Goal: Information Seeking & Learning: Learn about a topic

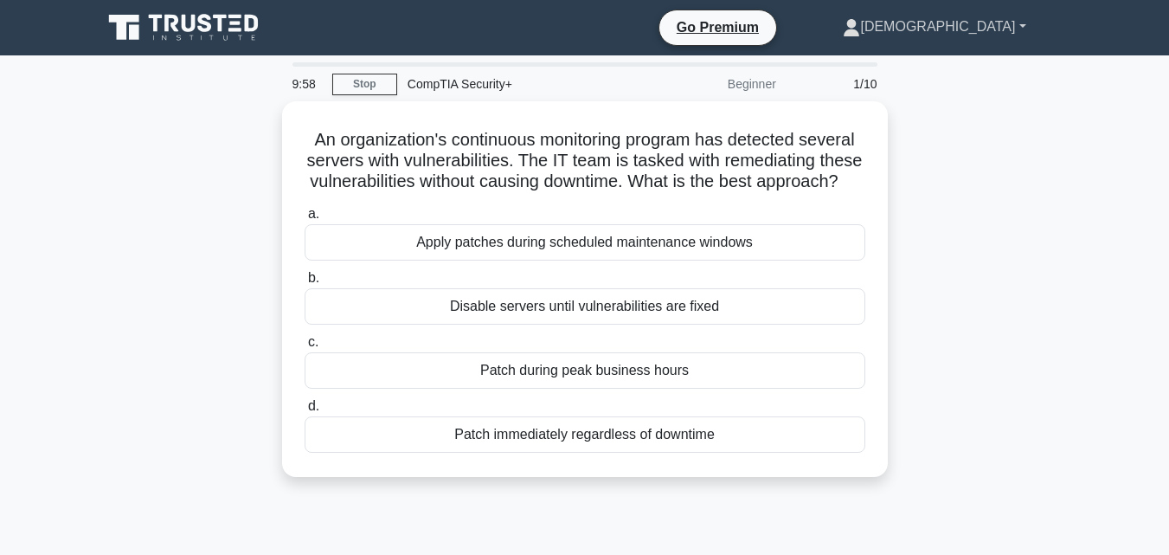
click at [1014, 30] on link "Christian" at bounding box center [934, 27] width 266 height 35
drag, startPoint x: 1046, startPoint y: 187, endPoint x: 986, endPoint y: 216, distance: 66.6
click at [1031, 196] on div "An organization's continuous monitoring program has detected several servers wi…" at bounding box center [585, 299] width 986 height 396
click at [986, 16] on link "Christian" at bounding box center [934, 27] width 266 height 35
click at [939, 76] on link "Profile" at bounding box center [870, 68] width 137 height 28
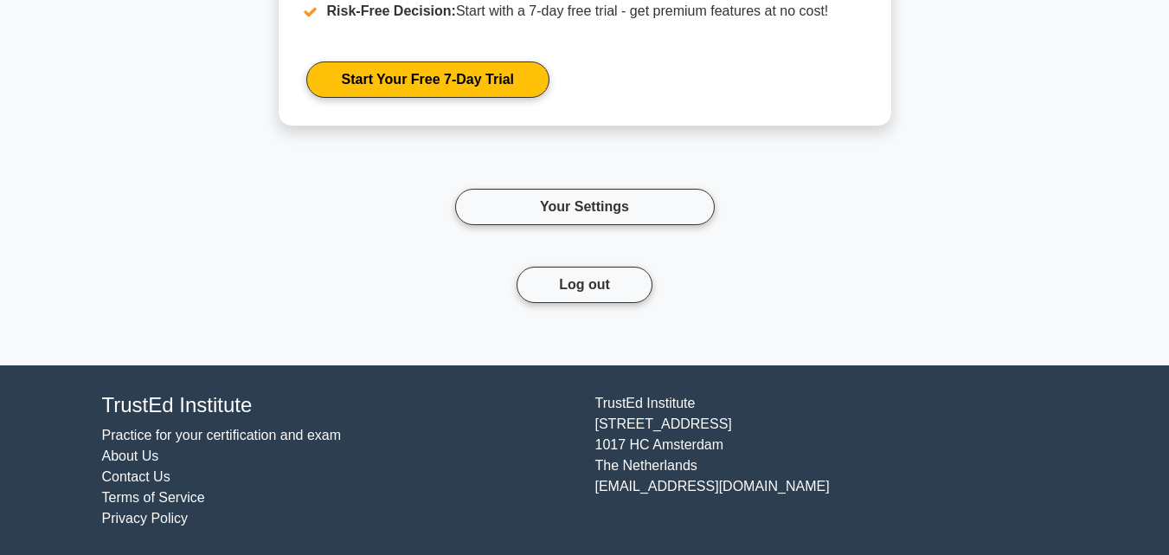
scroll to position [1992, 0]
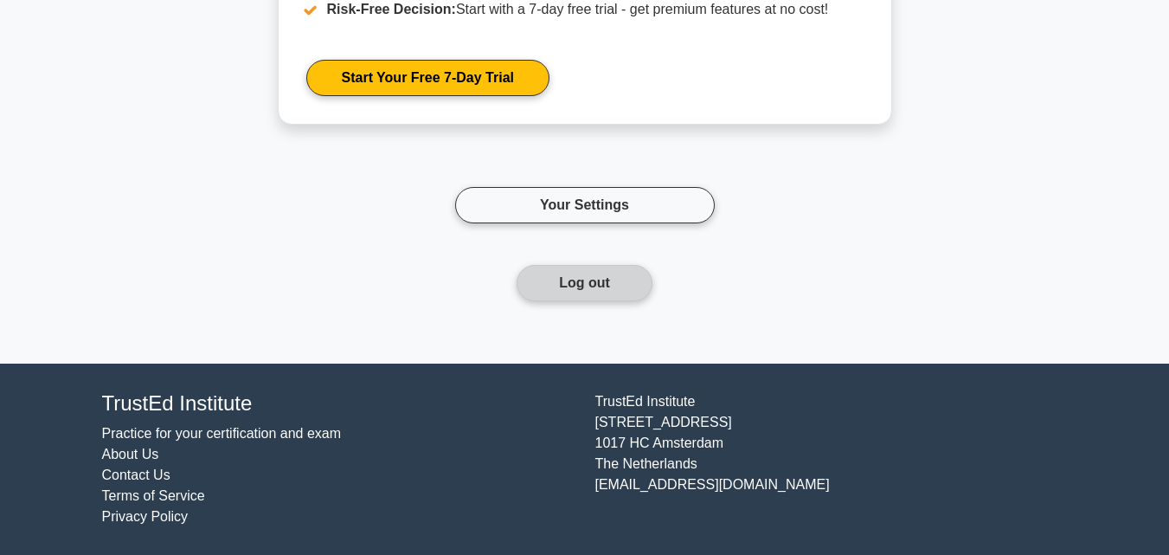
click at [592, 292] on button "Log out" at bounding box center [585, 283] width 136 height 36
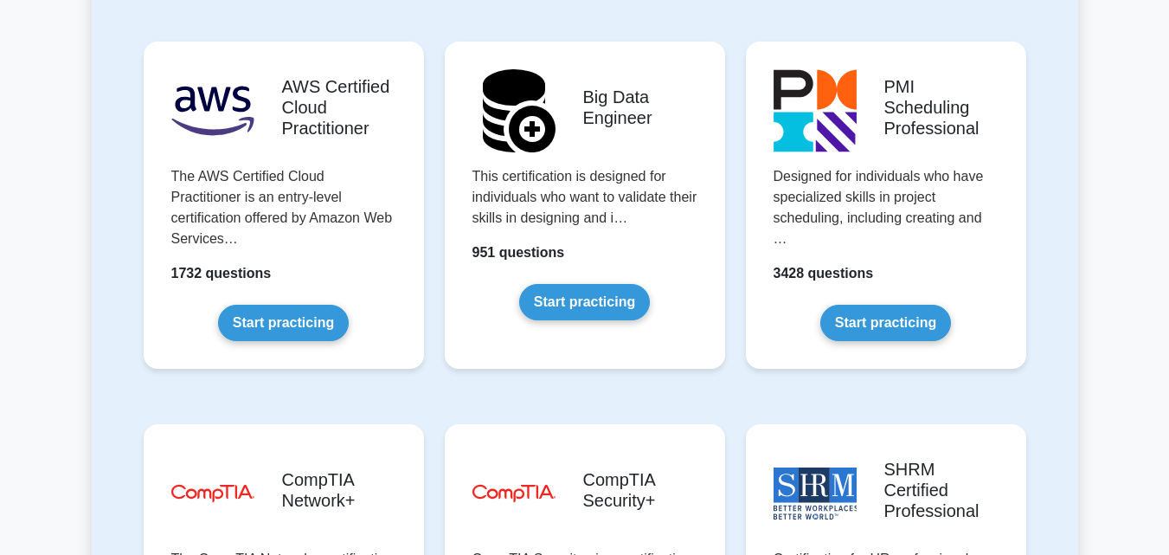
scroll to position [3375, 0]
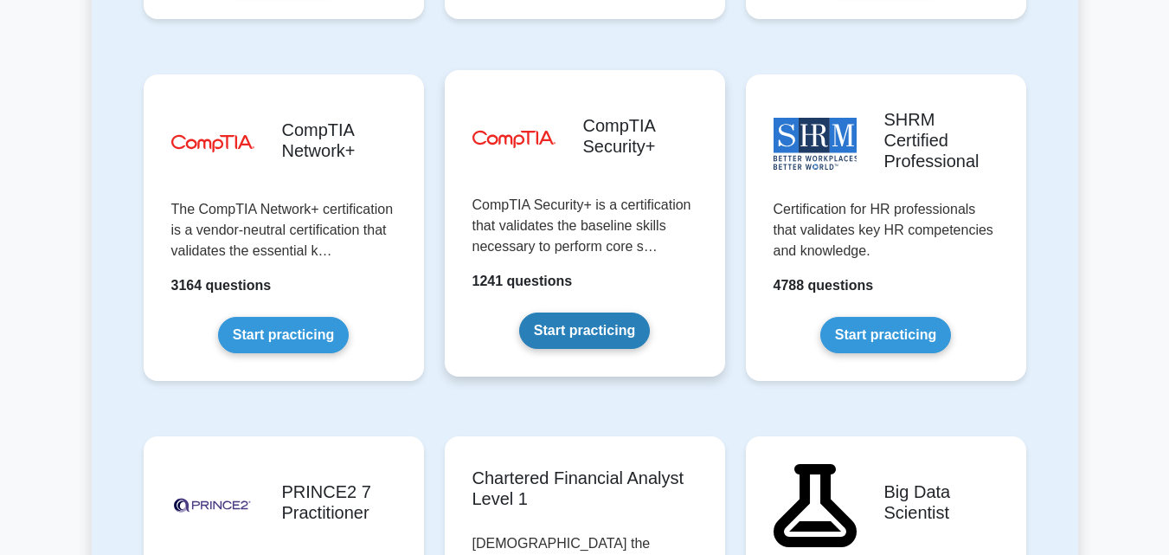
click at [577, 312] on link "Start practicing" at bounding box center [584, 330] width 131 height 36
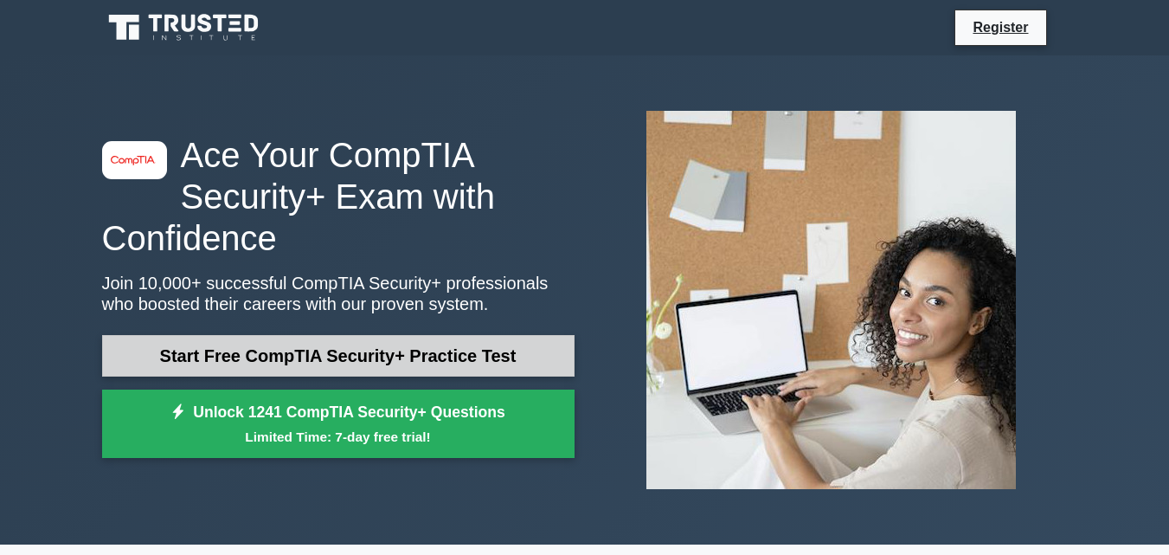
click at [389, 352] on link "Start Free CompTIA Security+ Practice Test" at bounding box center [338, 356] width 472 height 42
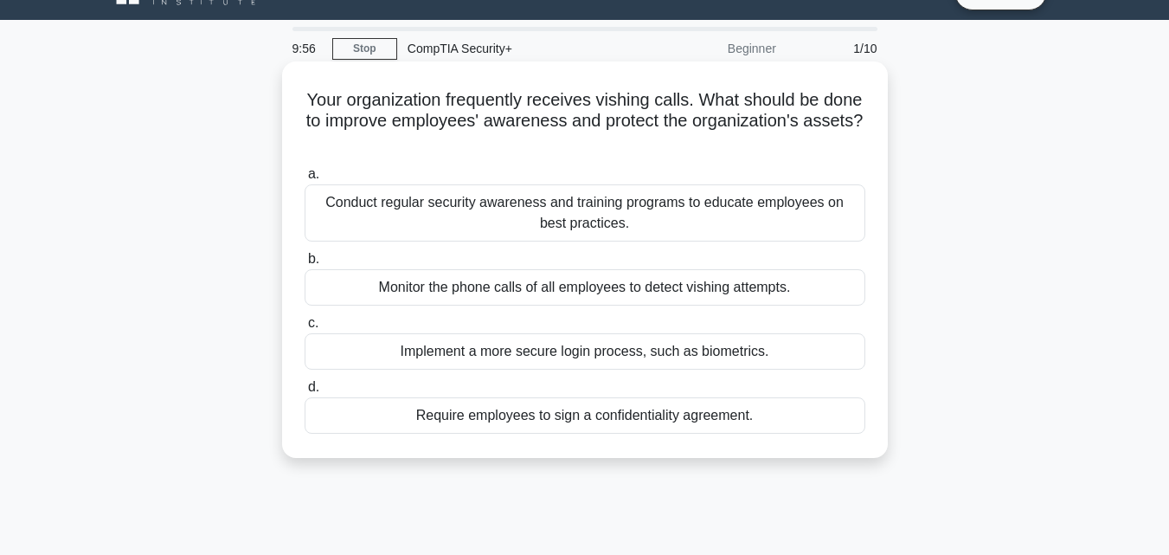
scroll to position [34, 0]
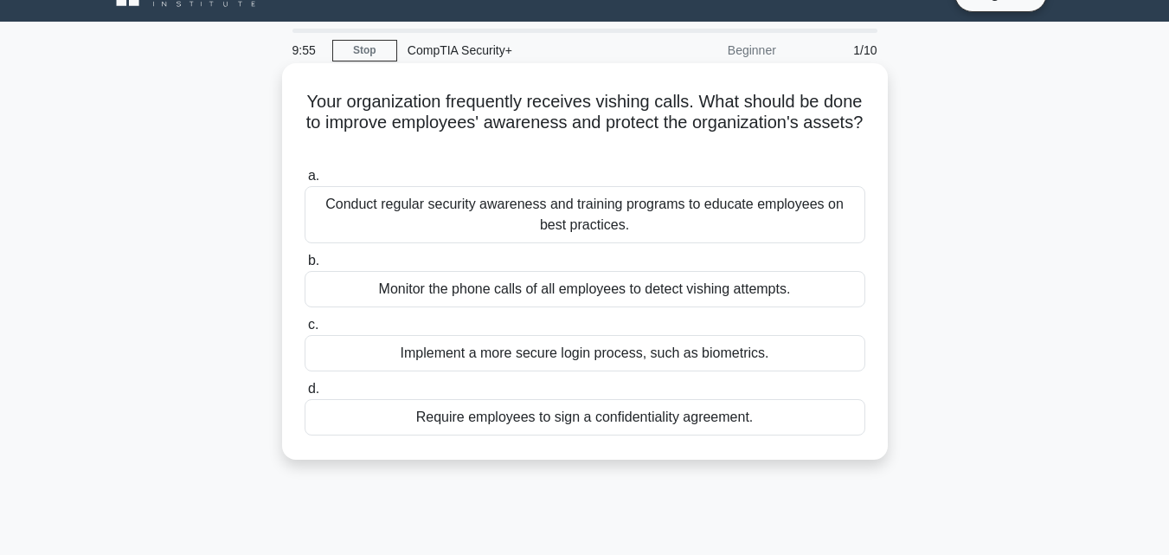
click at [648, 216] on div "Conduct regular security awareness and training programs to educate employees o…" at bounding box center [585, 214] width 561 height 57
click at [305, 182] on input "a. Conduct regular security awareness and training programs to educate employee…" at bounding box center [305, 175] width 0 height 11
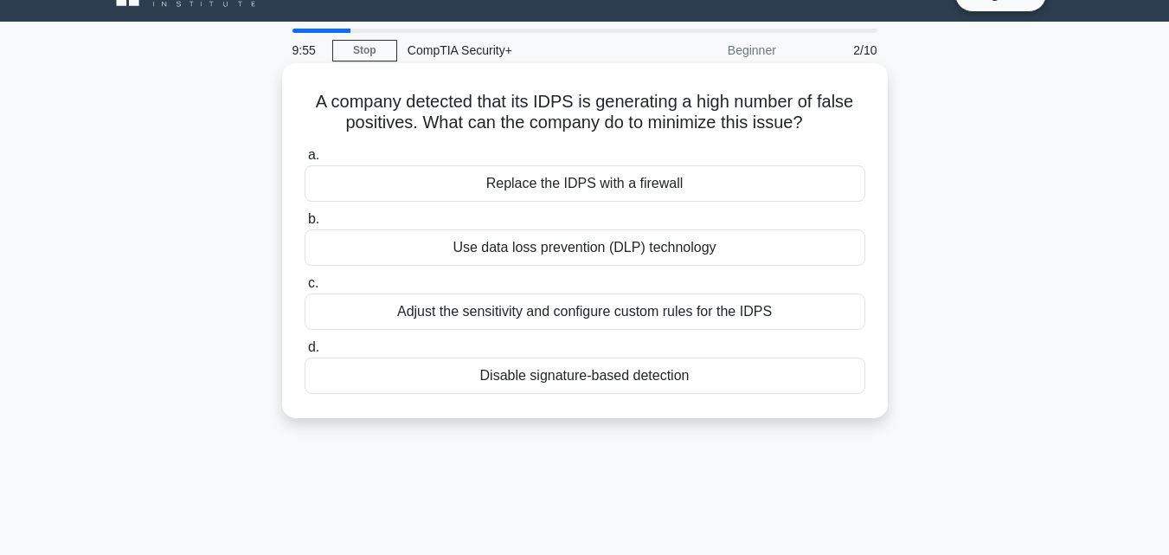
scroll to position [0, 0]
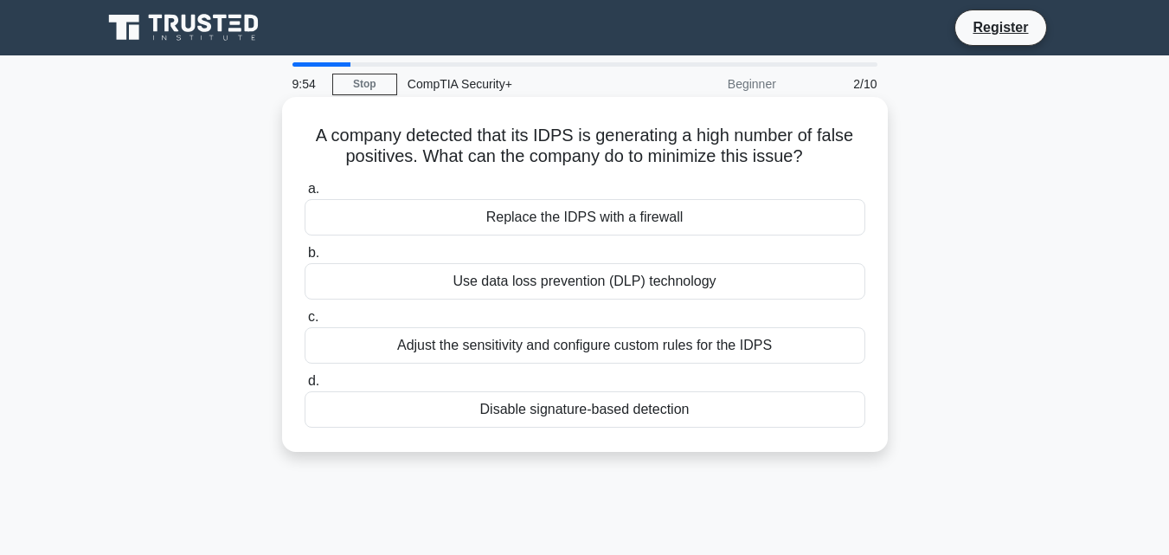
click at [633, 215] on div "Replace the IDPS with a firewall" at bounding box center [585, 217] width 561 height 36
click at [643, 228] on div "Replace the IDPS with a firewall" at bounding box center [585, 217] width 561 height 36
click at [305, 195] on input "a. Replace the IDPS with a firewall" at bounding box center [305, 188] width 0 height 11
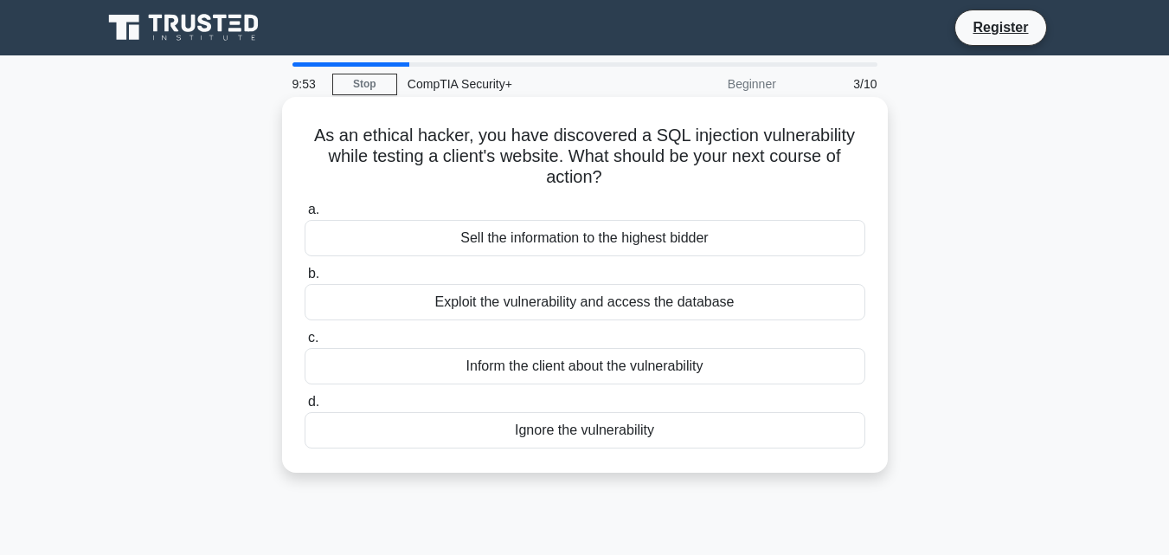
click at [651, 233] on div "Sell the information to the highest bidder" at bounding box center [585, 238] width 561 height 36
click at [305, 215] on input "a. Sell the information to the highest bidder" at bounding box center [305, 209] width 0 height 11
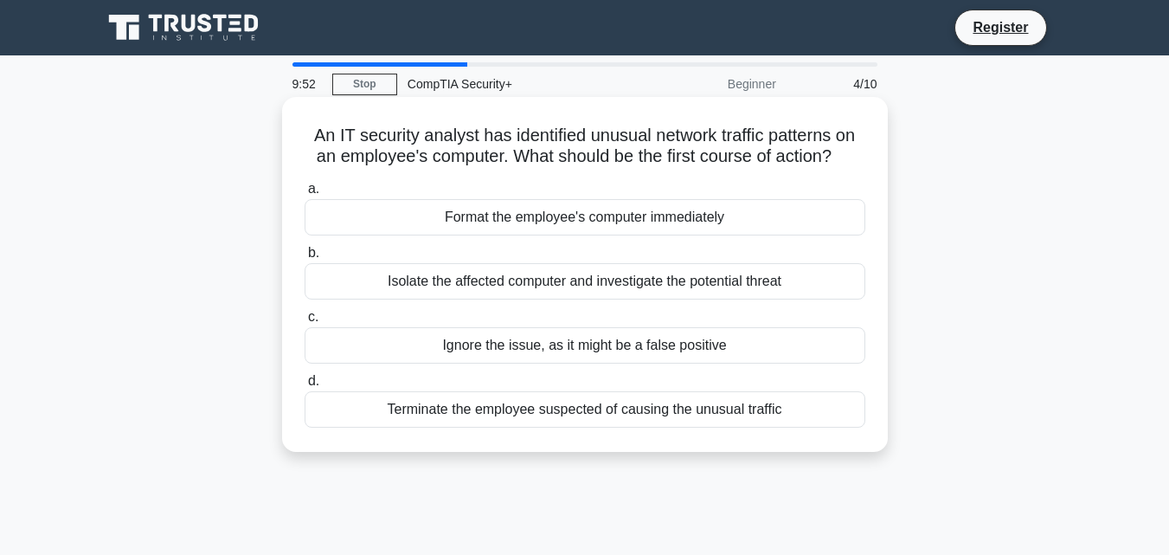
click at [648, 233] on div "Format the employee's computer immediately" at bounding box center [585, 217] width 561 height 36
click at [305, 195] on input "a. Format the employee's computer immediately" at bounding box center [305, 188] width 0 height 11
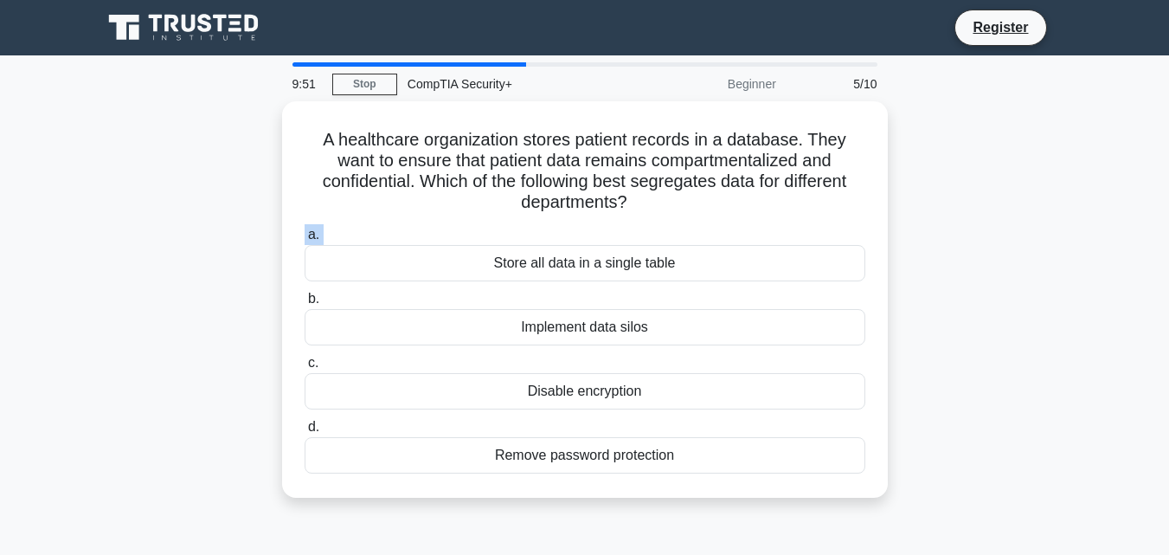
click at [648, 233] on label "a. Store all data in a single table" at bounding box center [585, 252] width 561 height 57
click at [305, 233] on input "a. Store all data in a single table" at bounding box center [305, 234] width 0 height 11
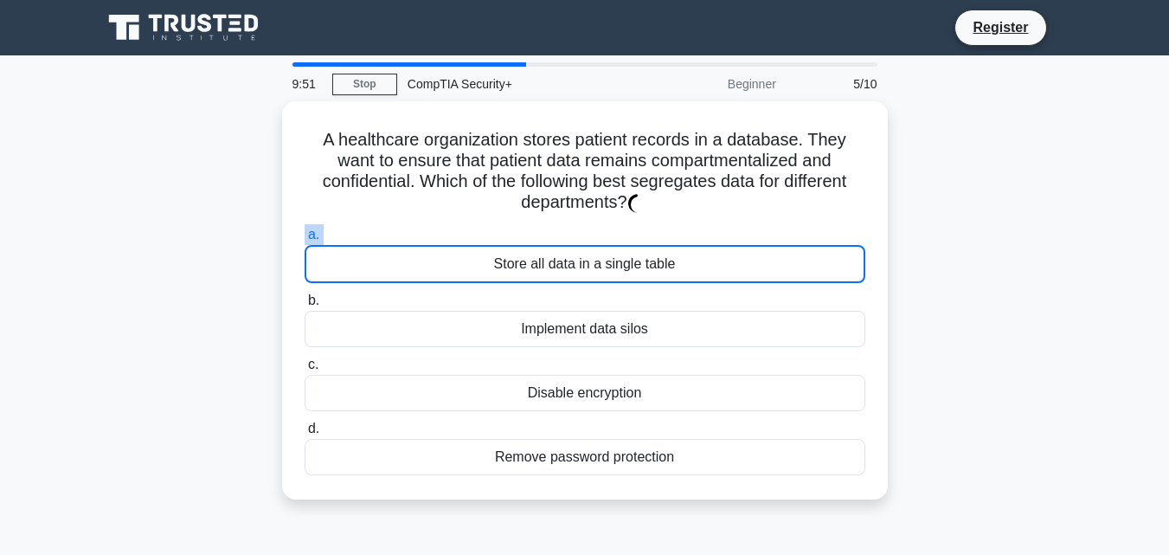
click at [648, 233] on label "a. Store all data in a single table" at bounding box center [585, 253] width 561 height 59
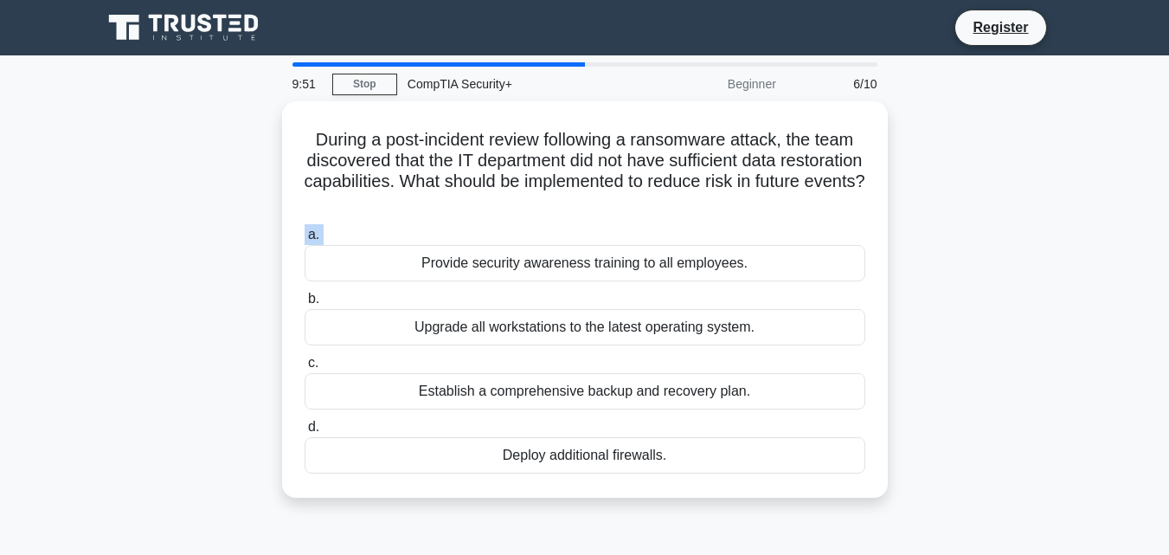
click at [648, 233] on label "a. Provide security awareness training to all employees." at bounding box center [585, 252] width 561 height 57
click at [305, 233] on input "a. Provide security awareness training to all employees." at bounding box center [305, 234] width 0 height 11
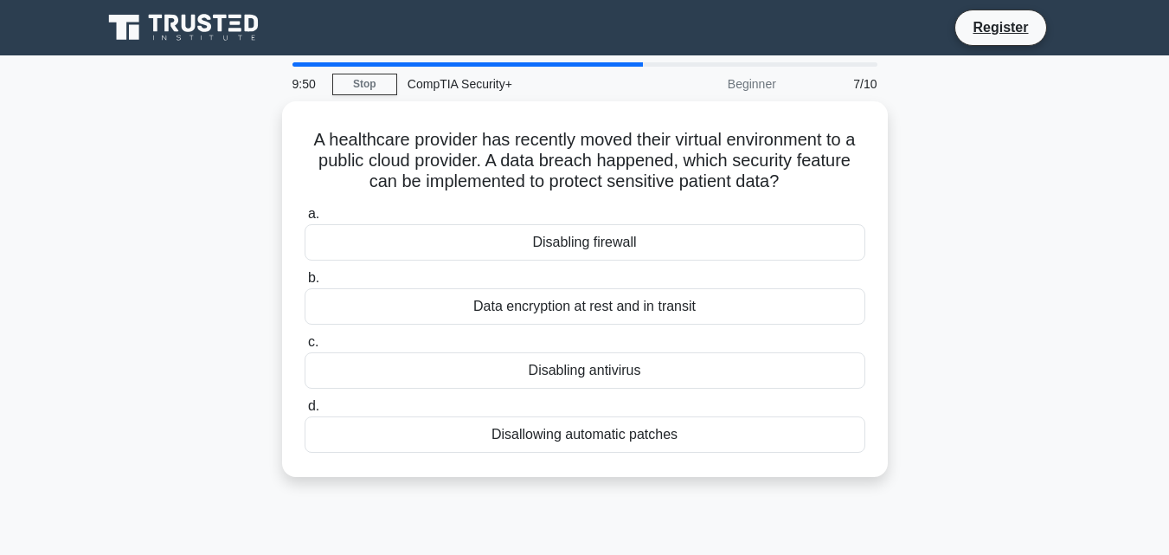
click at [649, 245] on div "Disabling firewall" at bounding box center [585, 242] width 561 height 36
click at [305, 220] on input "a. Disabling firewall" at bounding box center [305, 214] width 0 height 11
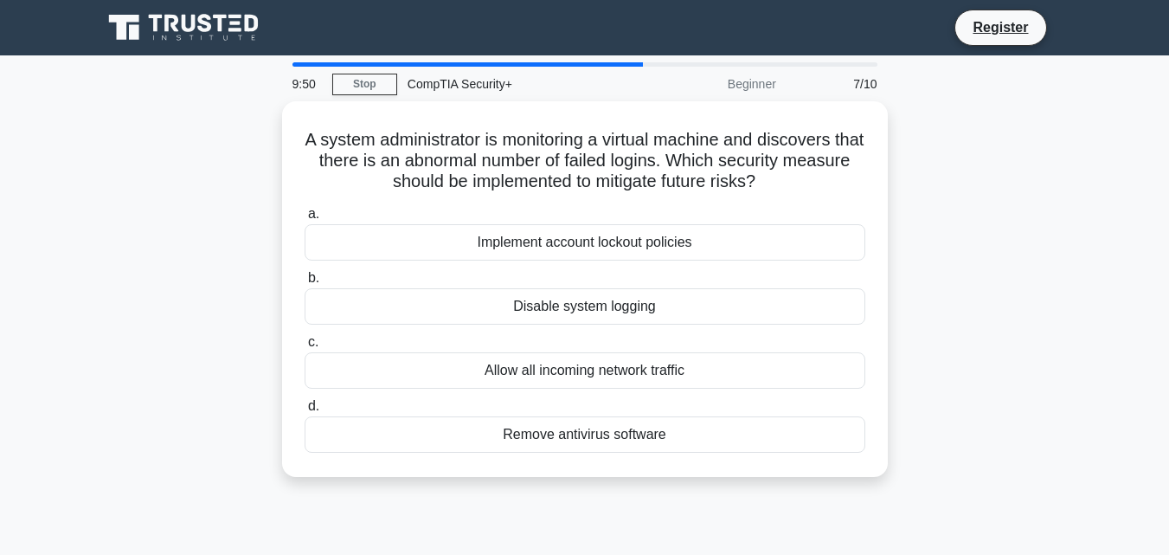
click at [649, 245] on div "Implement account lockout policies" at bounding box center [585, 242] width 561 height 36
click at [305, 220] on input "a. Implement account lockout policies" at bounding box center [305, 214] width 0 height 11
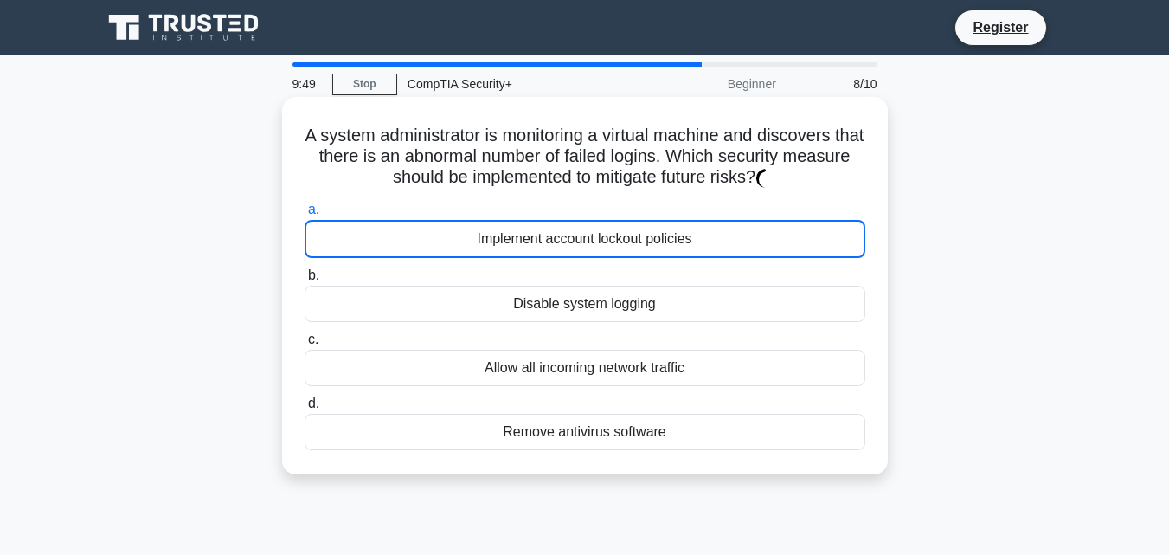
click at [649, 246] on div "Implement account lockout policies" at bounding box center [585, 239] width 561 height 38
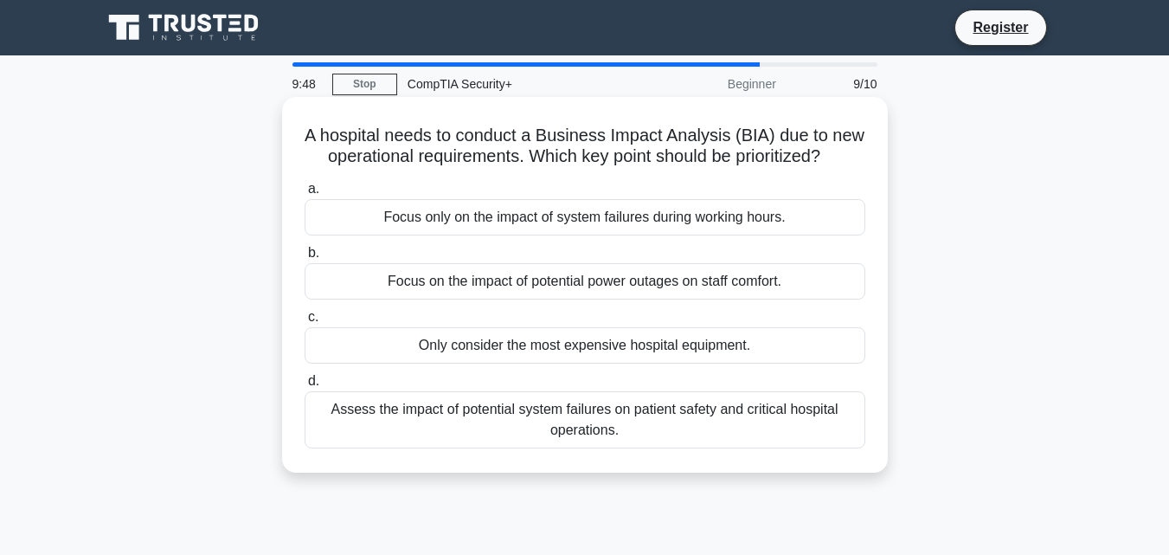
click at [652, 235] on div "Focus only on the impact of system failures during working hours." at bounding box center [585, 217] width 561 height 36
click at [305, 195] on input "a. Focus only on the impact of system failures during working hours." at bounding box center [305, 188] width 0 height 11
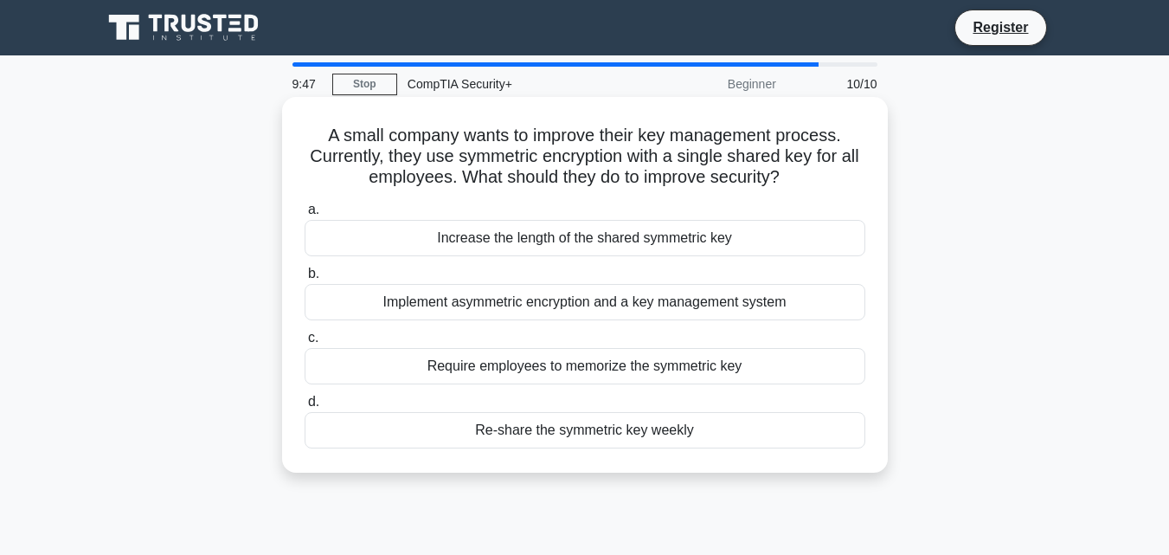
click at [652, 242] on div "Increase the length of the shared symmetric key" at bounding box center [585, 238] width 561 height 36
click at [305, 215] on input "a. Increase the length of the shared symmetric key" at bounding box center [305, 209] width 0 height 11
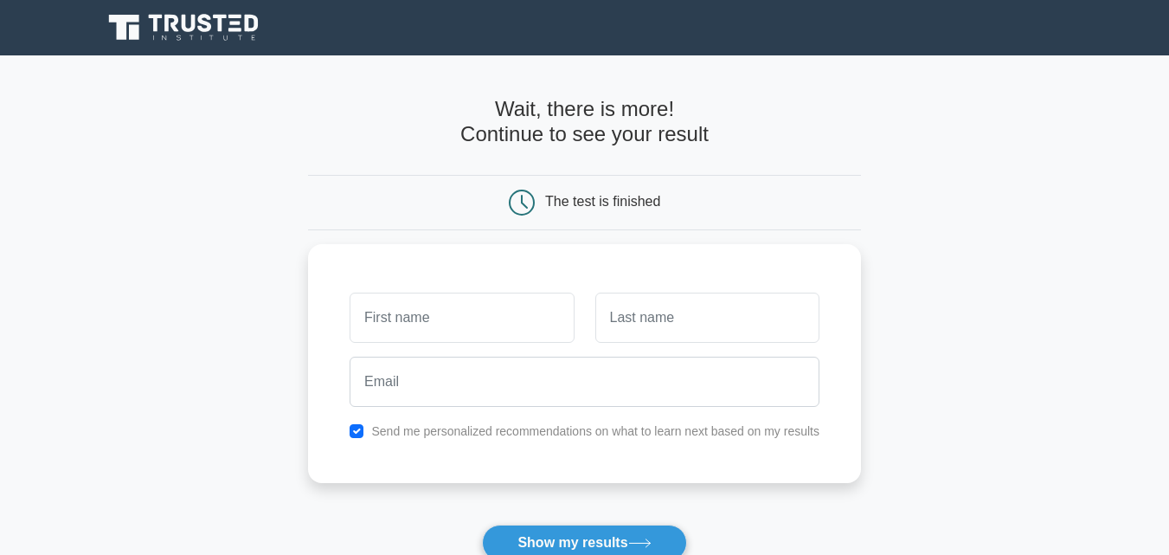
scroll to position [260, 0]
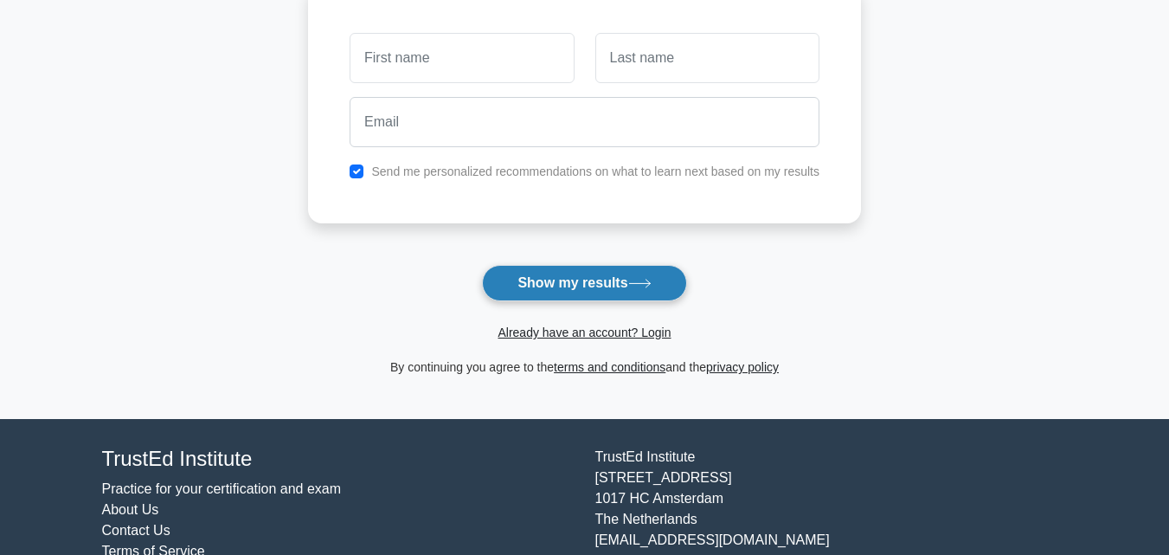
click at [645, 280] on icon at bounding box center [639, 284] width 23 height 10
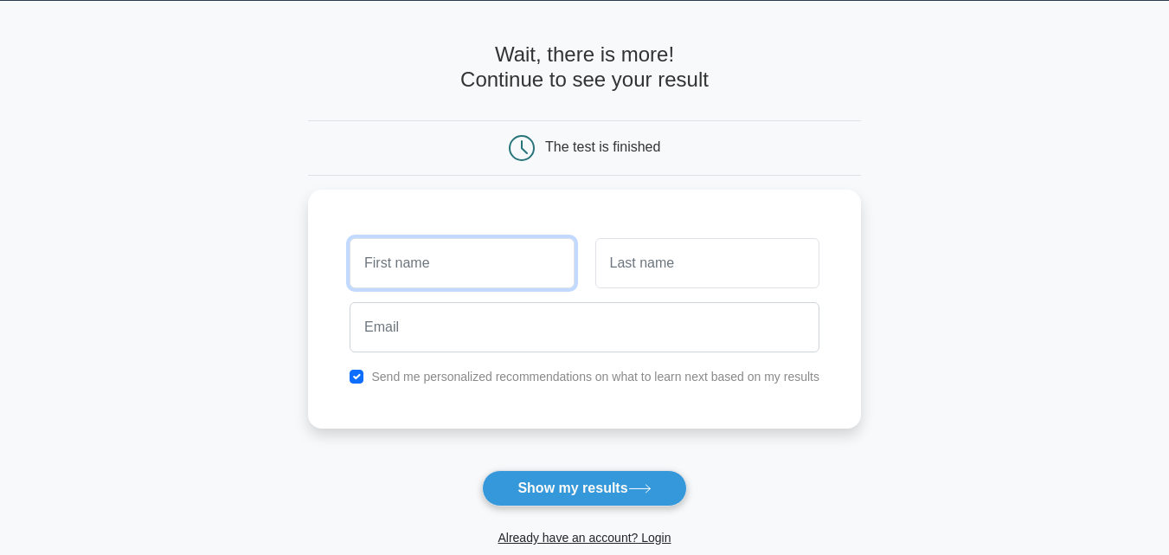
scroll to position [0, 0]
